Goal: Information Seeking & Learning: Learn about a topic

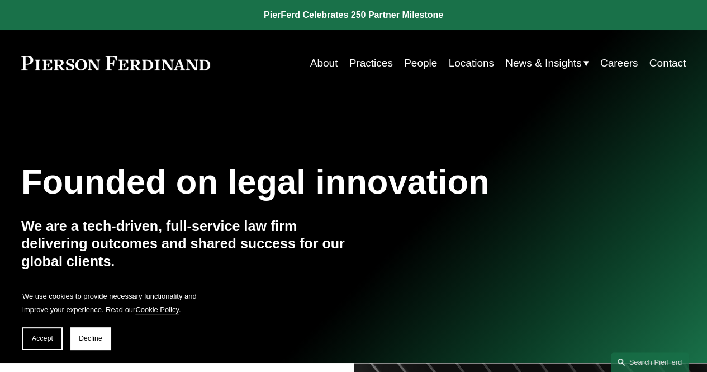
click at [424, 63] on link "People" at bounding box center [420, 63] width 33 height 21
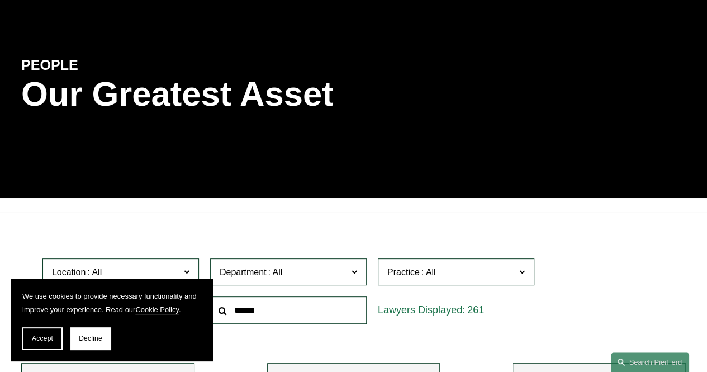
scroll to position [168, 0]
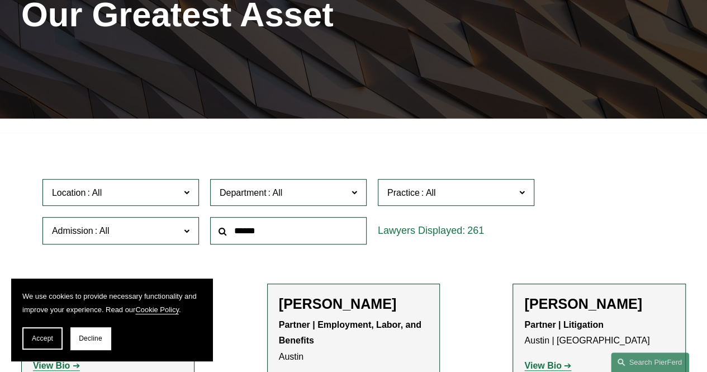
click at [260, 235] on input "text" at bounding box center [288, 230] width 156 height 27
type input "********"
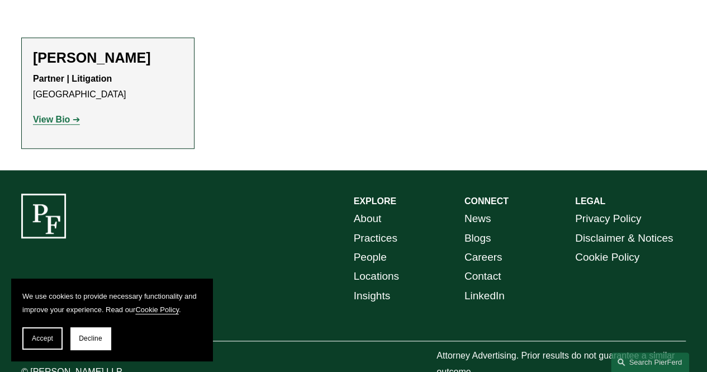
scroll to position [447, 0]
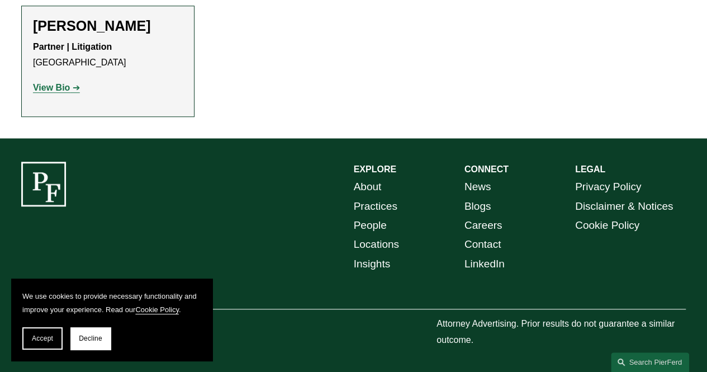
click at [57, 31] on h2 "[PERSON_NAME]" at bounding box center [108, 25] width 150 height 17
click at [53, 89] on strong "View Bio" at bounding box center [51, 87] width 37 height 9
